Goal: Information Seeking & Learning: Learn about a topic

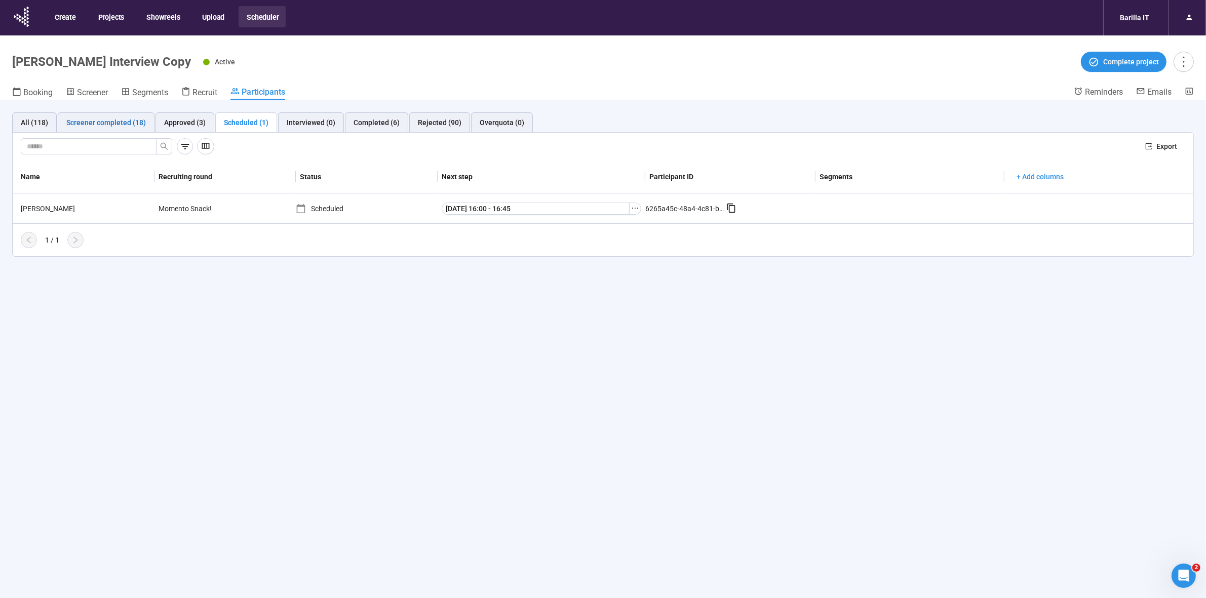
click at [115, 127] on div "Screener completed (18)" at bounding box center [106, 122] width 80 height 11
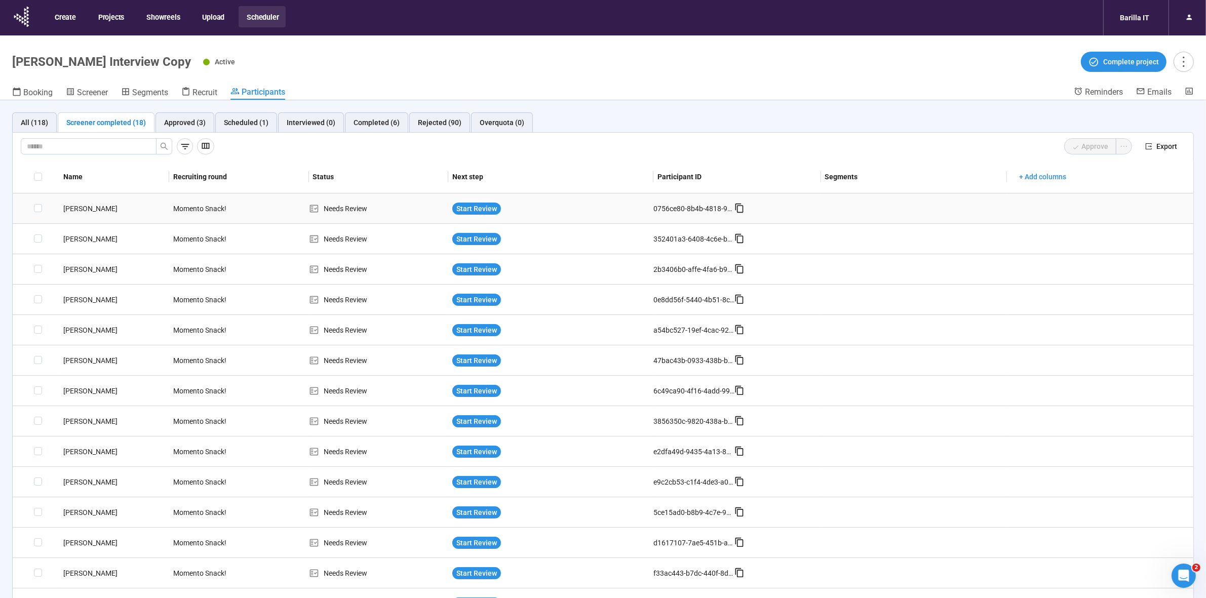
click at [75, 209] on div "[PERSON_NAME]" at bounding box center [114, 208] width 110 height 11
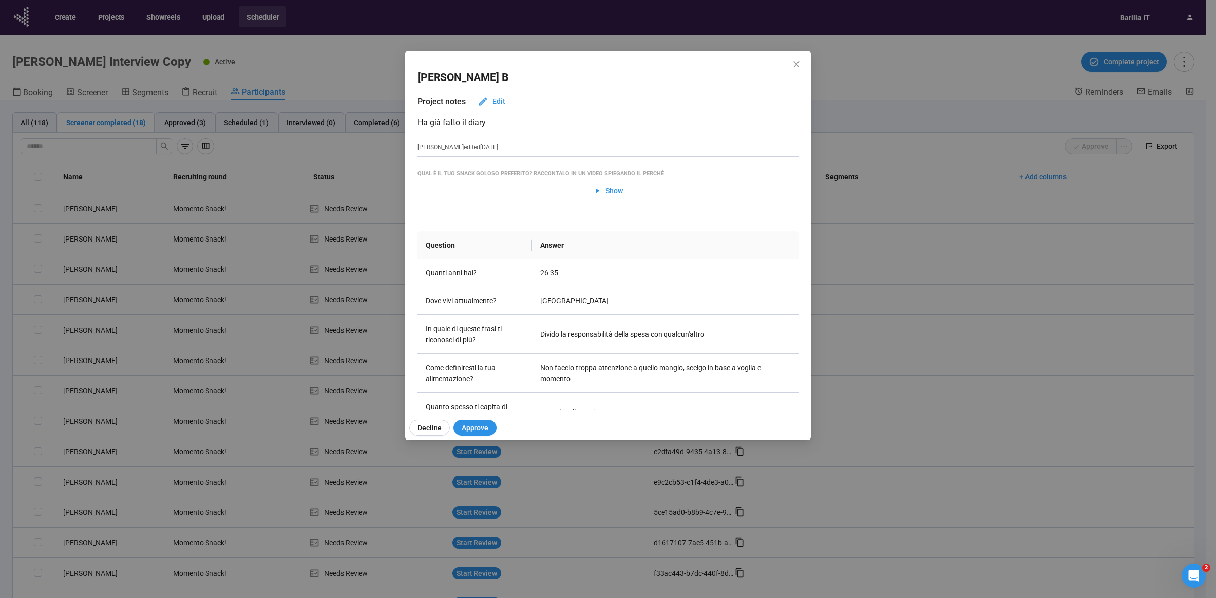
click at [73, 235] on div "[PERSON_NAME] Project notes Edit Ha già fatto il diary [PERSON_NAME] edited [DA…" at bounding box center [608, 299] width 1216 height 598
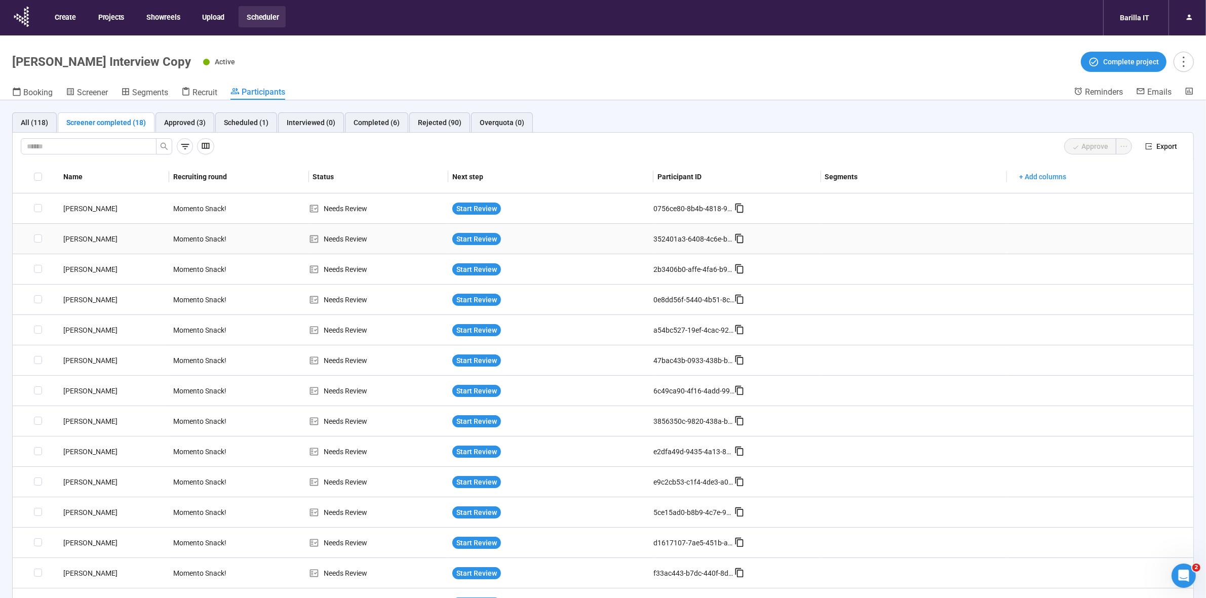
click at [74, 236] on div "[PERSON_NAME]" at bounding box center [114, 239] width 110 height 11
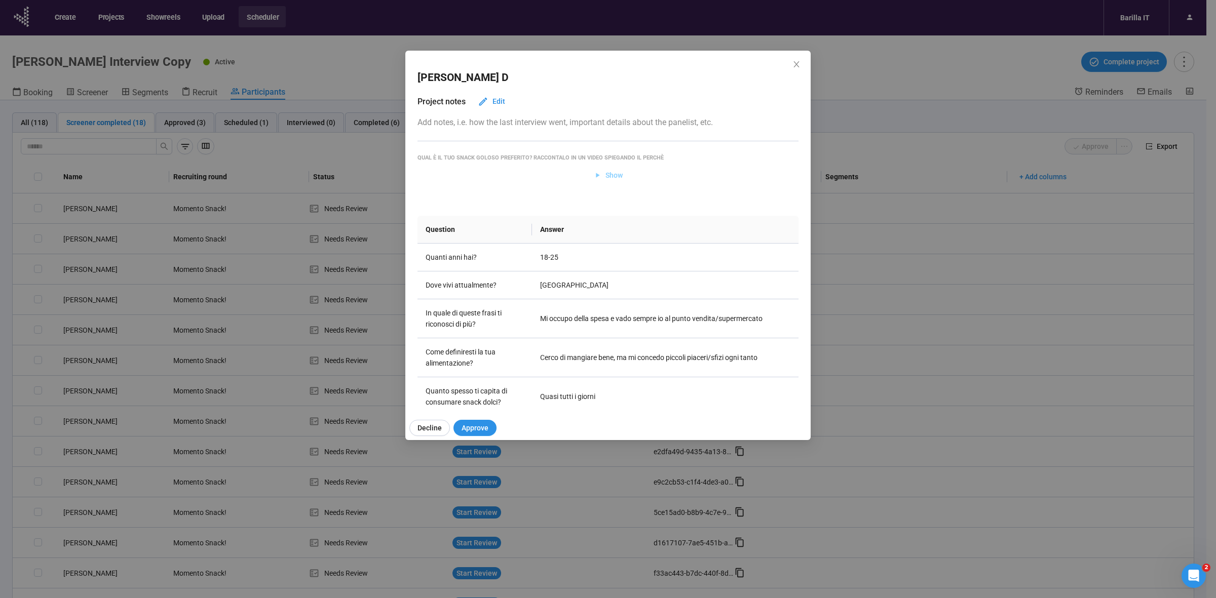
click at [598, 178] on span "Show" at bounding box center [608, 175] width 30 height 11
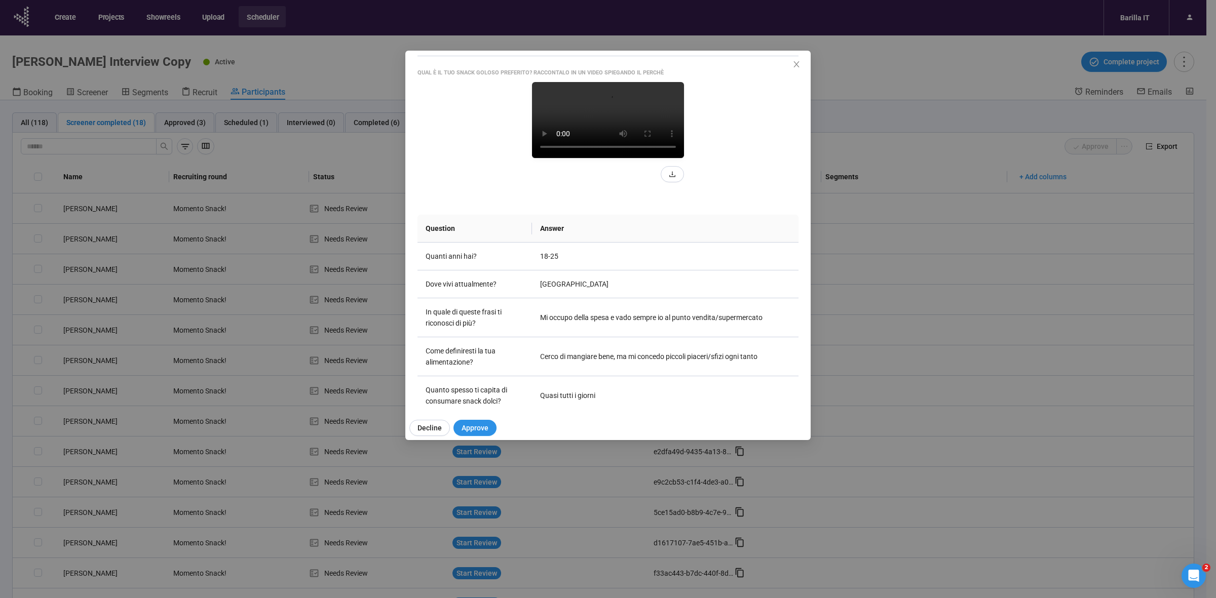
scroll to position [63, 0]
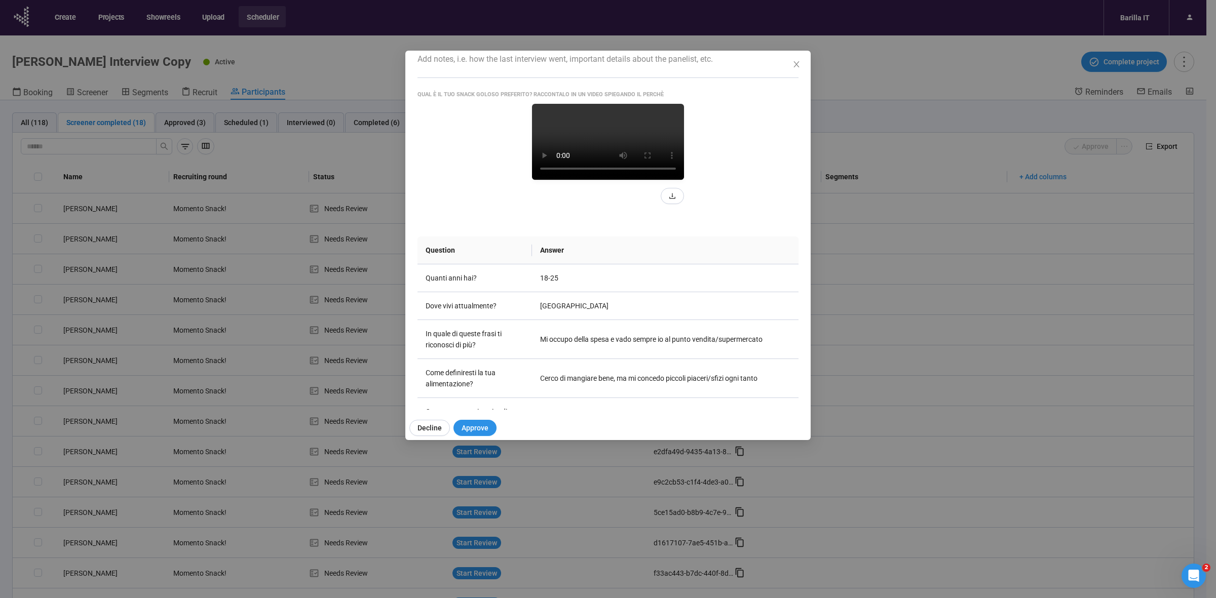
click at [584, 180] on video at bounding box center [608, 142] width 152 height 76
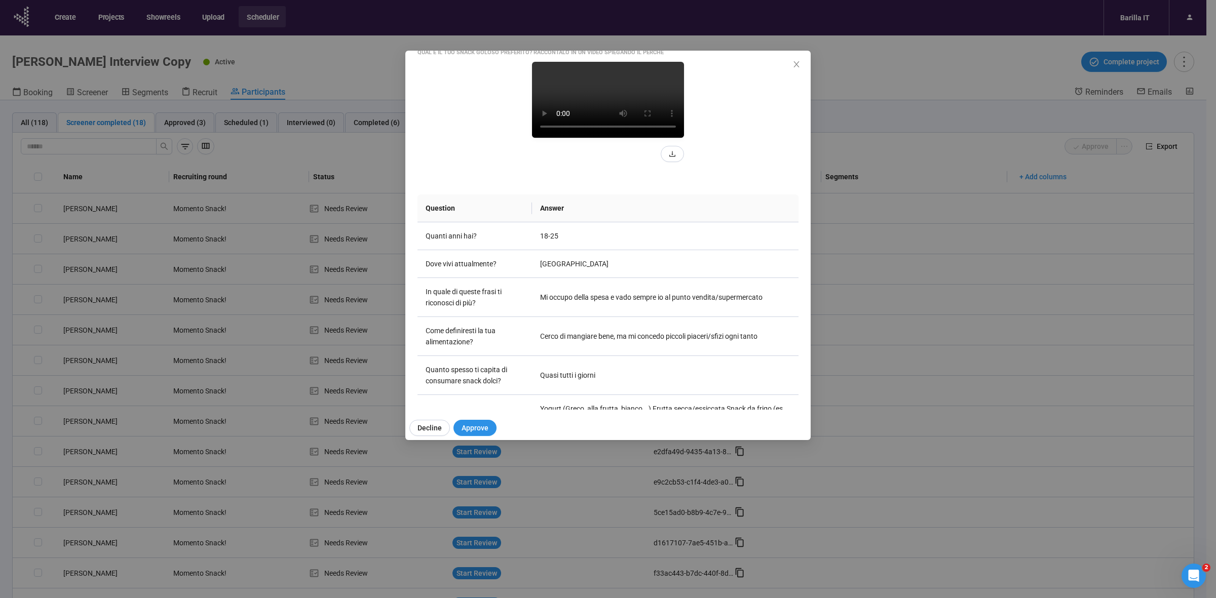
scroll to position [127, 0]
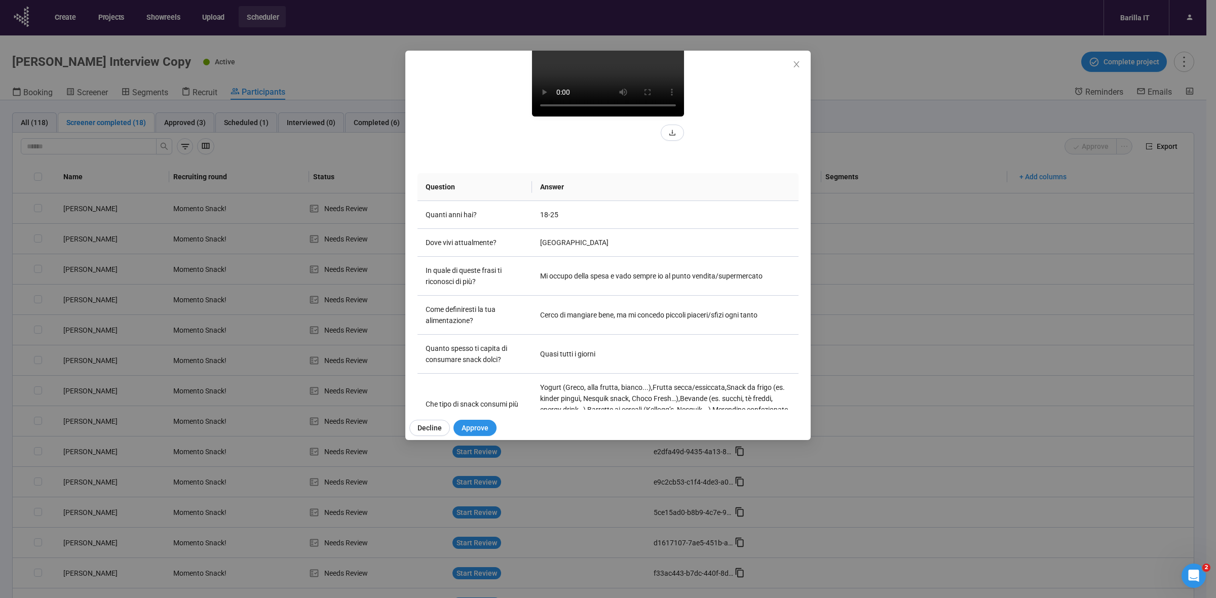
click at [532, 117] on video at bounding box center [608, 79] width 152 height 76
click at [794, 69] on span "Close" at bounding box center [796, 64] width 11 height 11
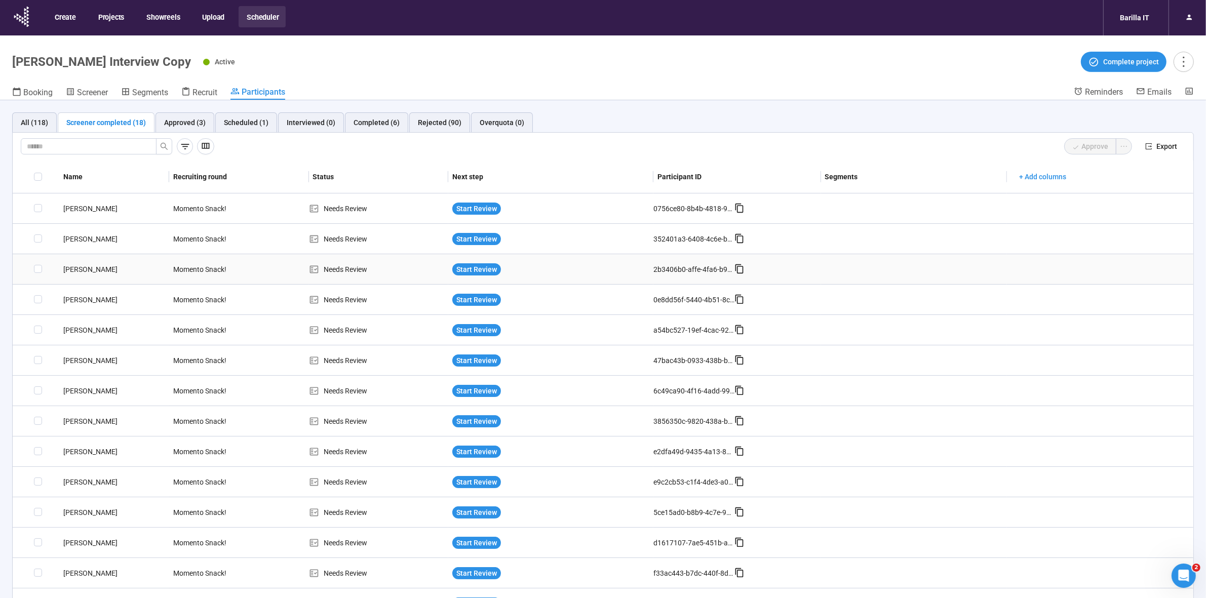
click at [72, 270] on div "[PERSON_NAME]" at bounding box center [114, 269] width 110 height 11
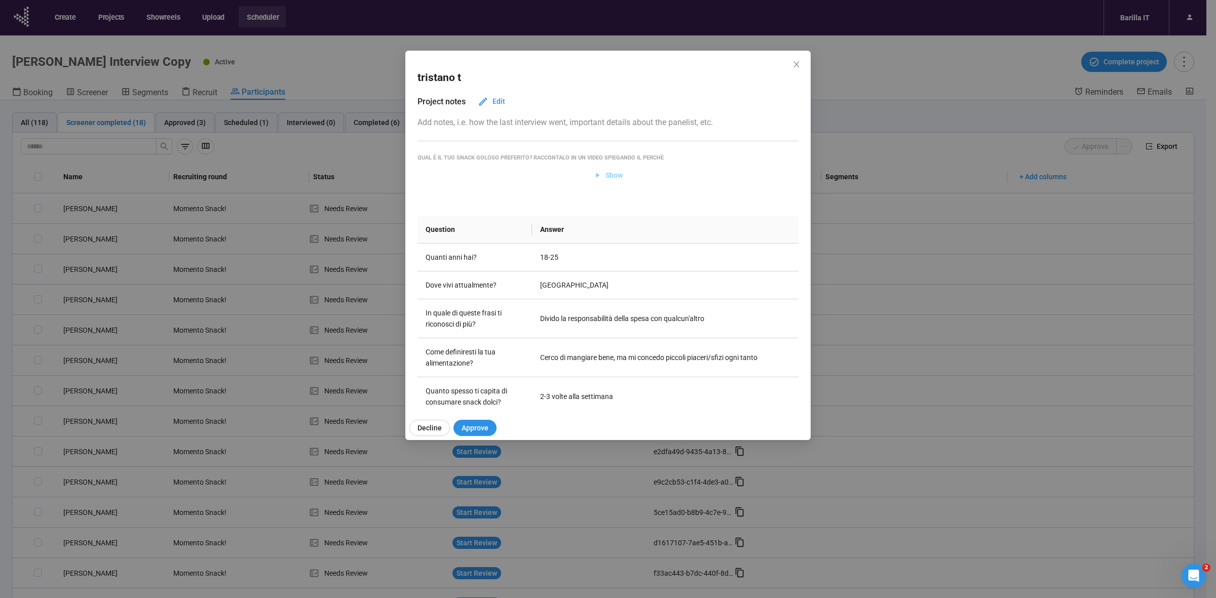
click at [605, 178] on span "Show" at bounding box center [613, 175] width 17 height 11
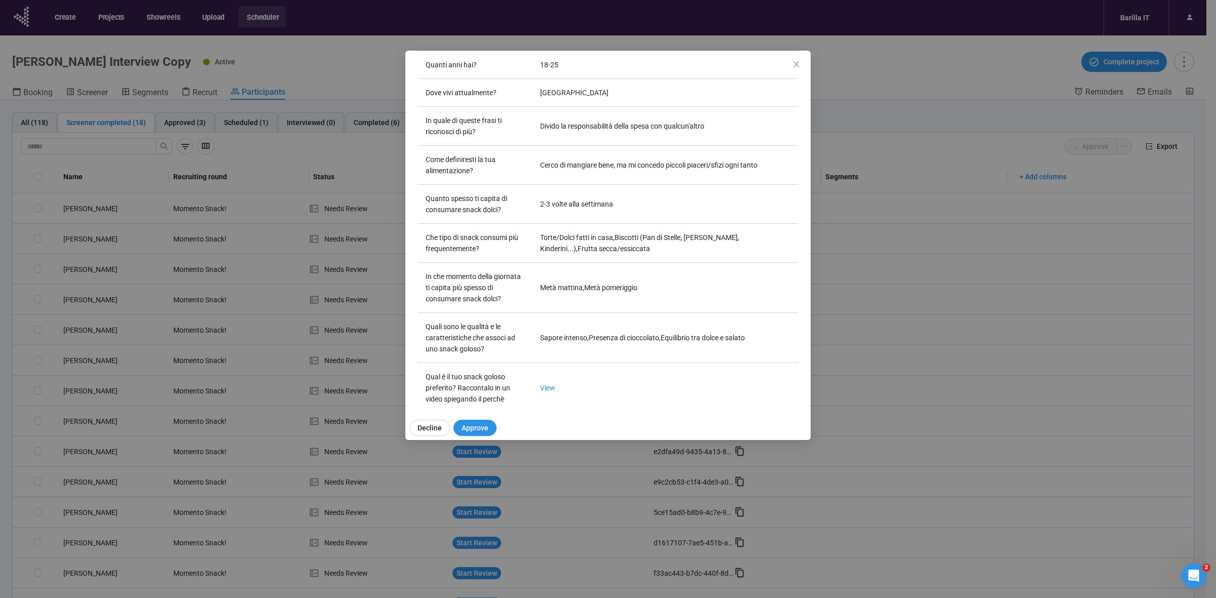
scroll to position [0, 0]
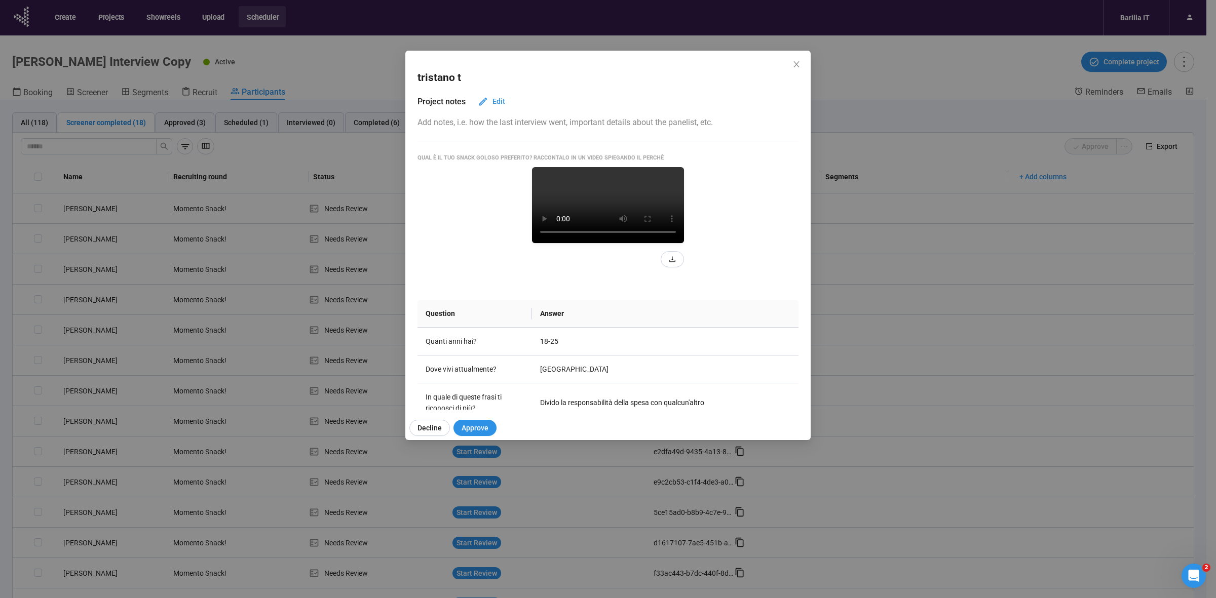
click at [662, 243] on video at bounding box center [608, 205] width 152 height 76
click at [661, 243] on video at bounding box center [608, 205] width 152 height 76
click at [659, 243] on video at bounding box center [608, 205] width 152 height 76
click at [612, 243] on video at bounding box center [608, 205] width 152 height 76
click at [596, 376] on div "Question Answer Quanti anni hai? 18-25 Dove vivi attualmente? Italia In quale d…" at bounding box center [608, 535] width 381 height 534
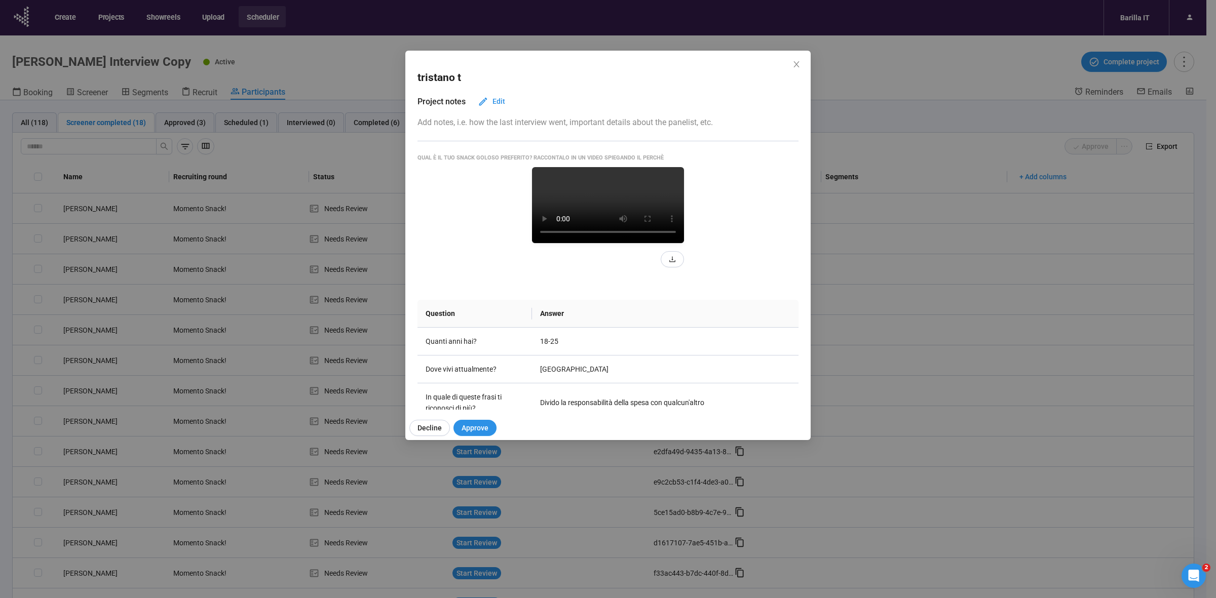
click at [0, 331] on div "tristano t Project notes Edit Add notes, i.e. how the last interview went, impo…" at bounding box center [608, 299] width 1216 height 598
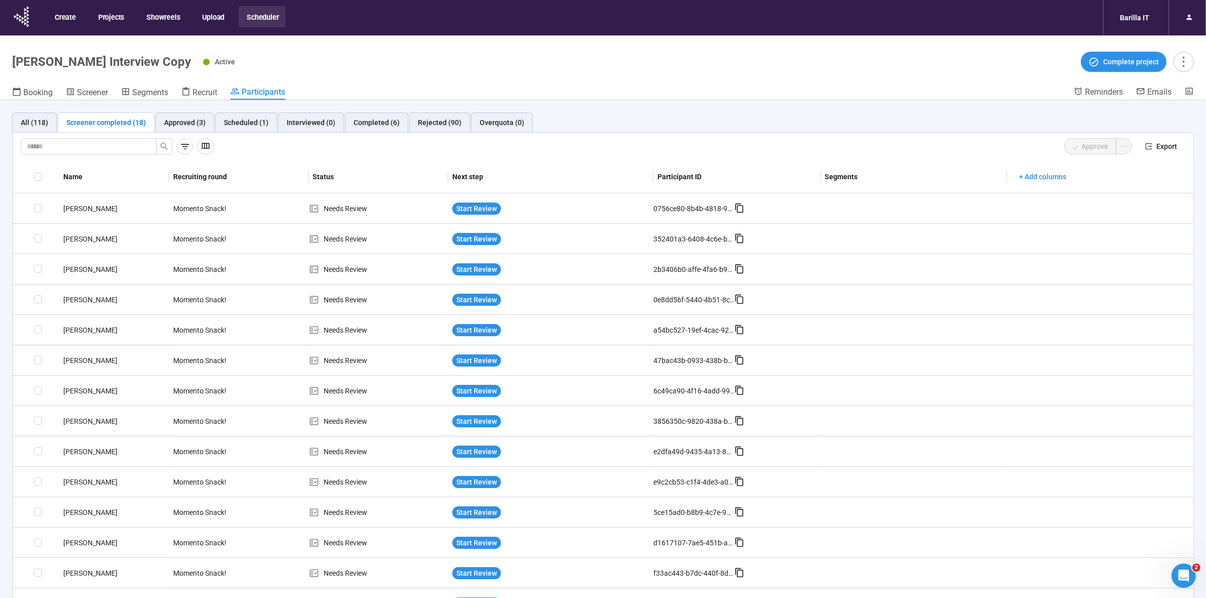
click at [465, 87] on div "Booking Screener Segments Recruit Participants" at bounding box center [543, 93] width 1062 height 13
